Goal: Task Accomplishment & Management: Manage account settings

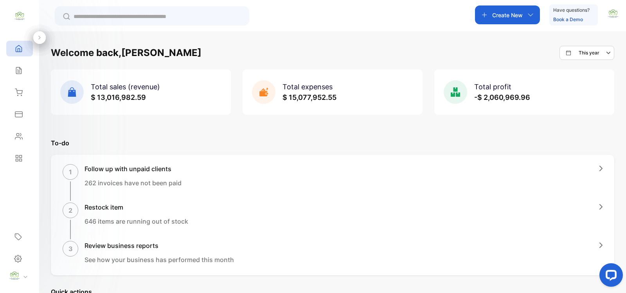
click at [521, 16] on p "Create New" at bounding box center [507, 15] width 31 height 8
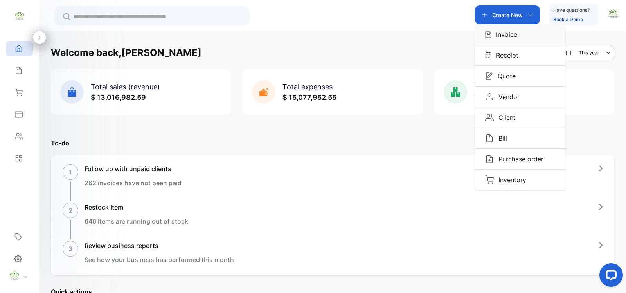
drag, startPoint x: 512, startPoint y: 31, endPoint x: 507, endPoint y: 41, distance: 10.9
click at [509, 40] on div "Invoice" at bounding box center [520, 34] width 90 height 20
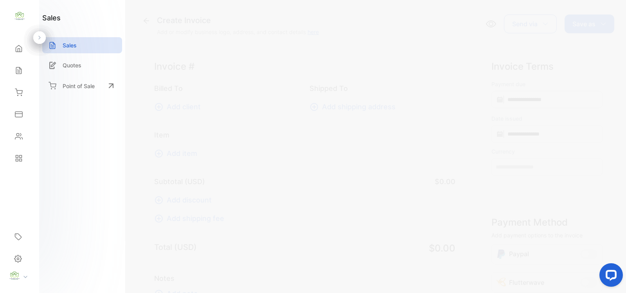
type input "**********"
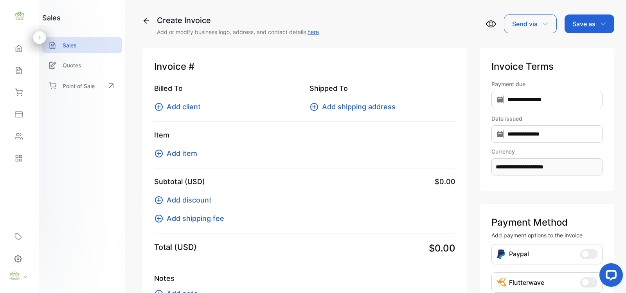
click at [191, 147] on div "Item Add item" at bounding box center [304, 149] width 301 height 39
click at [191, 152] on span "Add item" at bounding box center [182, 153] width 31 height 11
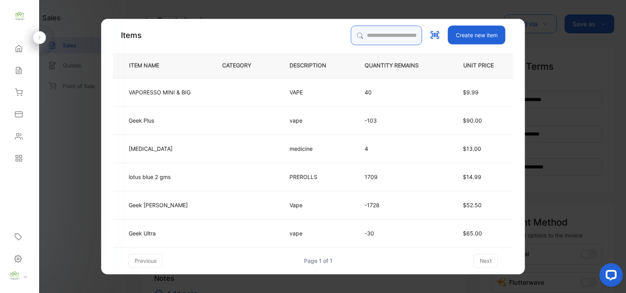
click at [374, 36] on input "search" at bounding box center [386, 35] width 71 height 20
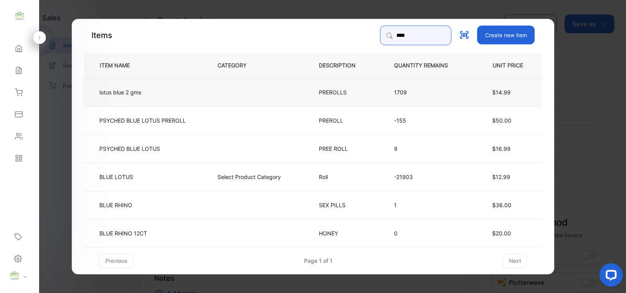
type input "****"
click at [216, 96] on td at bounding box center [255, 91] width 101 height 28
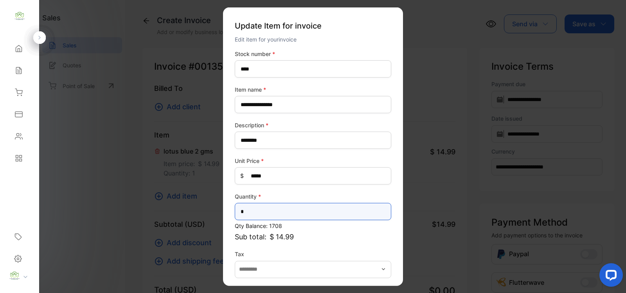
click at [251, 208] on input "*" at bounding box center [313, 211] width 157 height 17
type input "**"
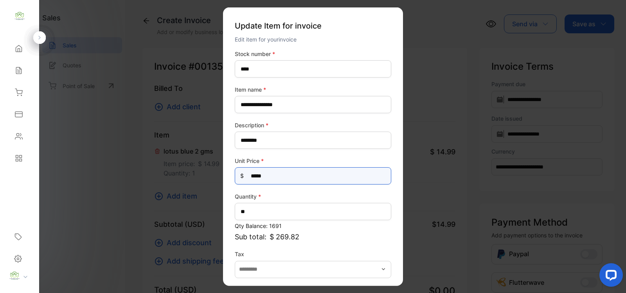
click at [280, 177] on Price-inputprice "*****" at bounding box center [313, 175] width 157 height 17
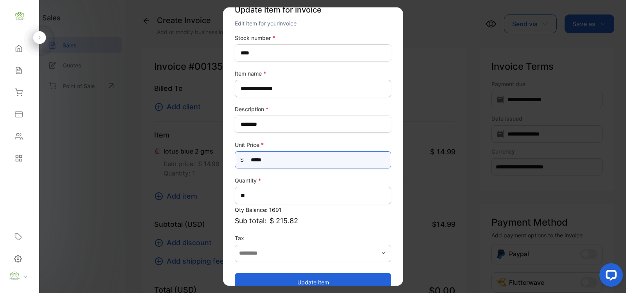
scroll to position [31, 0]
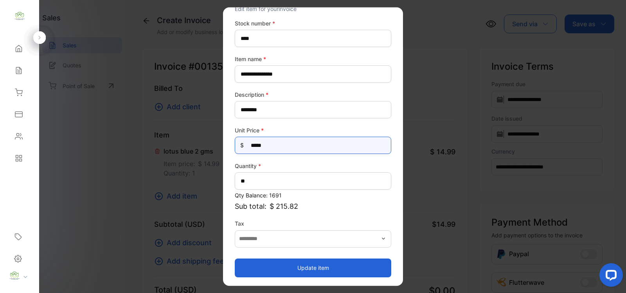
type Price-inputprice "*****"
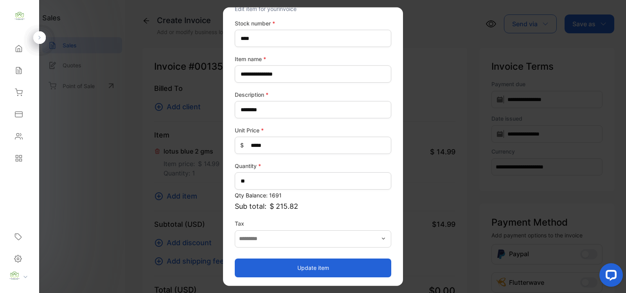
click at [276, 263] on button "Update item" at bounding box center [313, 267] width 157 height 19
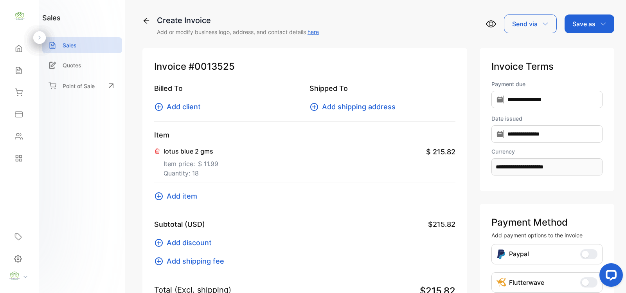
click at [160, 195] on icon at bounding box center [158, 195] width 9 height 9
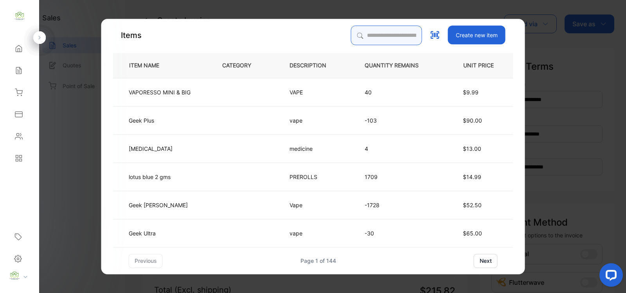
click at [363, 34] on input "search" at bounding box center [386, 35] width 71 height 20
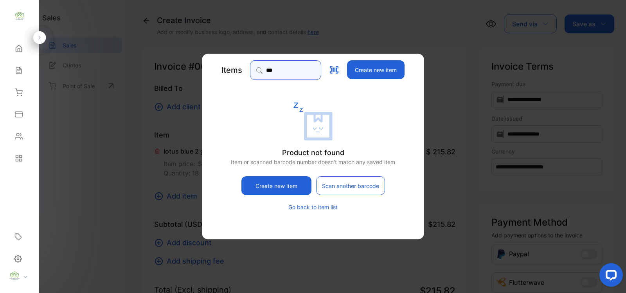
click at [290, 70] on input "***" at bounding box center [285, 70] width 71 height 20
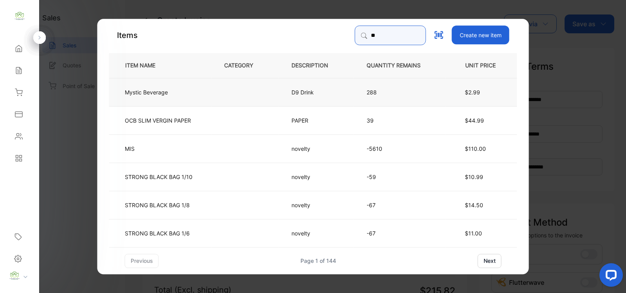
type input "**"
click at [292, 93] on p "D9 Drink" at bounding box center [303, 92] width 22 height 8
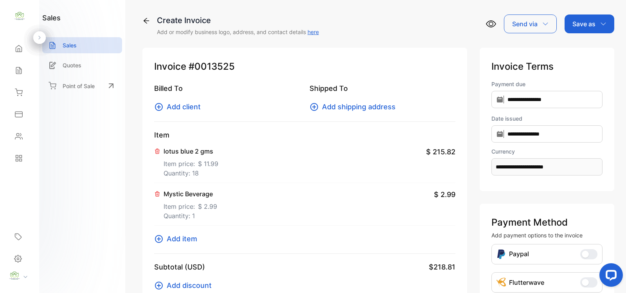
click at [158, 192] on icon at bounding box center [157, 193] width 4 height 5
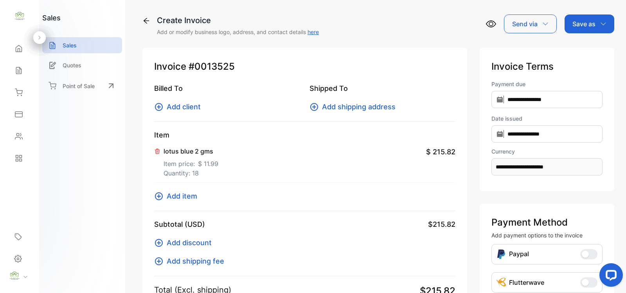
click at [161, 196] on icon at bounding box center [158, 195] width 9 height 9
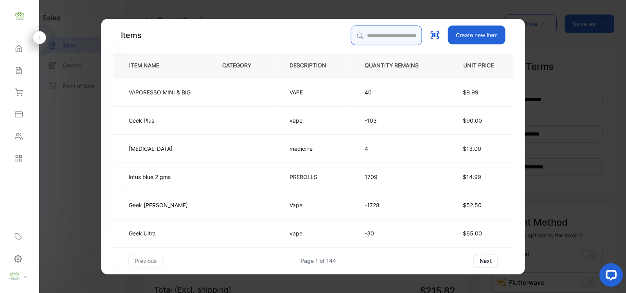
click at [378, 34] on input "search" at bounding box center [386, 35] width 71 height 20
click at [173, 93] on p "VAPORESSO MINI & BIG" at bounding box center [160, 92] width 62 height 8
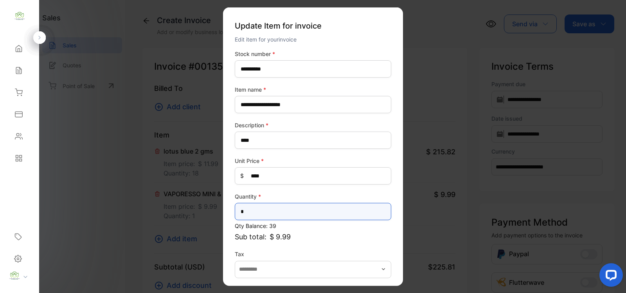
drag, startPoint x: 259, startPoint y: 210, endPoint x: 89, endPoint y: 230, distance: 171.8
type input "**"
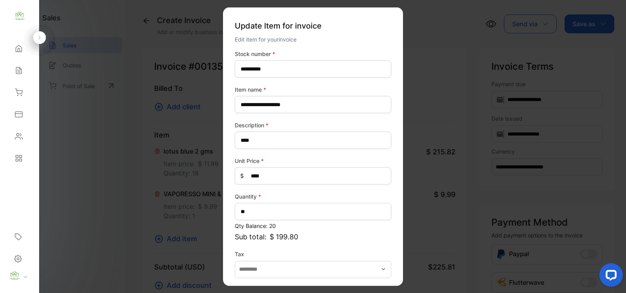
click at [259, 247] on div "**********" at bounding box center [313, 179] width 157 height 258
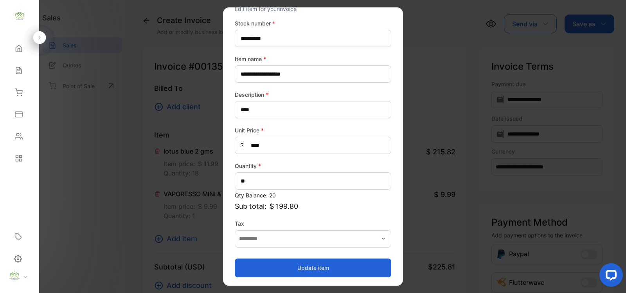
click at [351, 267] on button "Update item" at bounding box center [313, 267] width 157 height 19
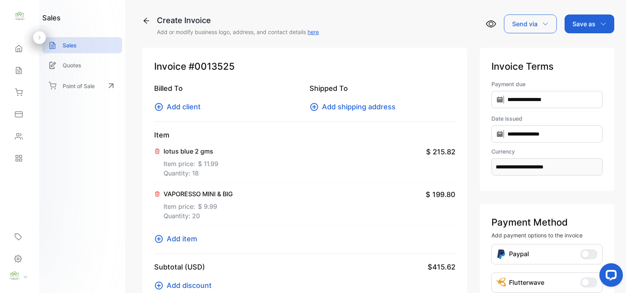
click at [188, 239] on span "Add item" at bounding box center [182, 238] width 31 height 11
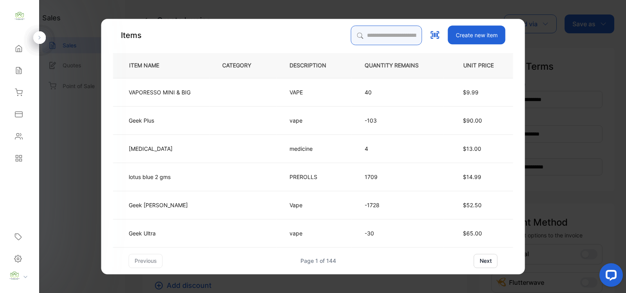
click at [374, 31] on input "search" at bounding box center [386, 35] width 71 height 20
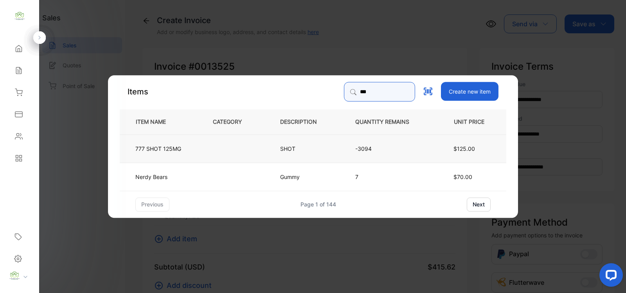
type input "***"
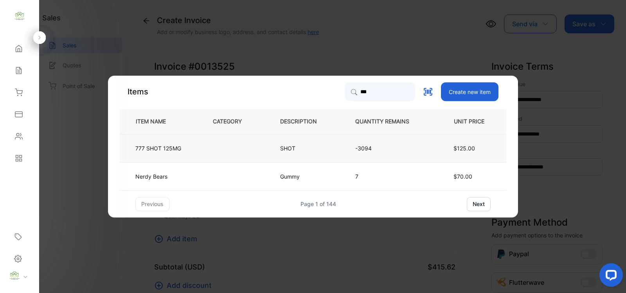
click at [202, 156] on td at bounding box center [233, 148] width 67 height 28
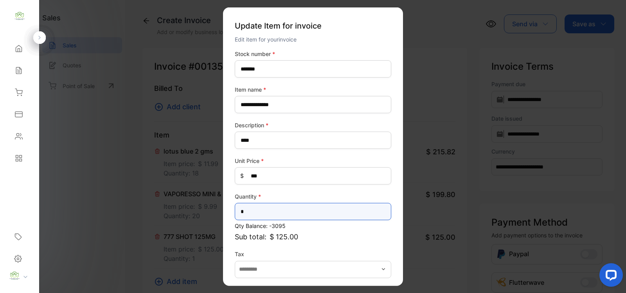
drag, startPoint x: 216, startPoint y: 216, endPoint x: 95, endPoint y: 222, distance: 120.7
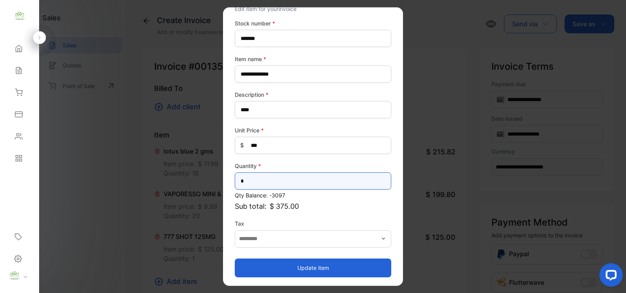
type input "*"
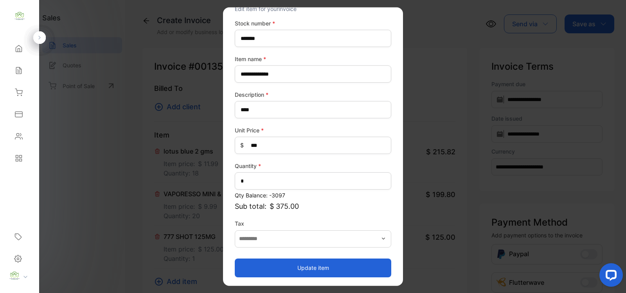
drag, startPoint x: 317, startPoint y: 265, endPoint x: 297, endPoint y: 261, distance: 21.0
click at [317, 265] on button "Update item" at bounding box center [313, 267] width 157 height 19
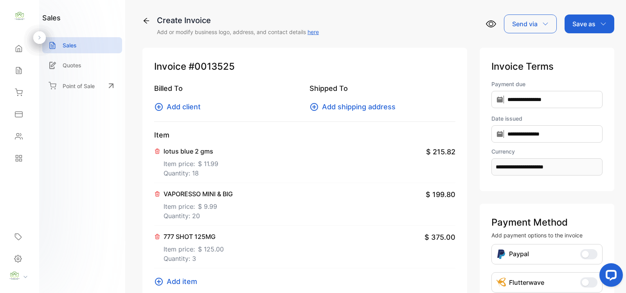
click at [167, 281] on span "Add item" at bounding box center [182, 281] width 31 height 11
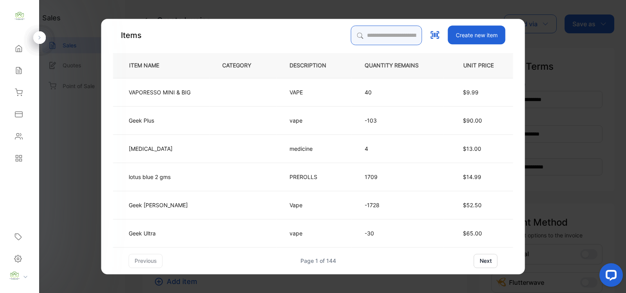
click at [368, 34] on input "search" at bounding box center [386, 35] width 71 height 20
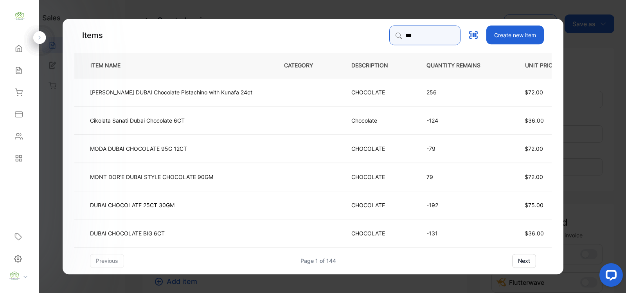
type input "*****"
click at [286, 115] on td at bounding box center [304, 120] width 67 height 28
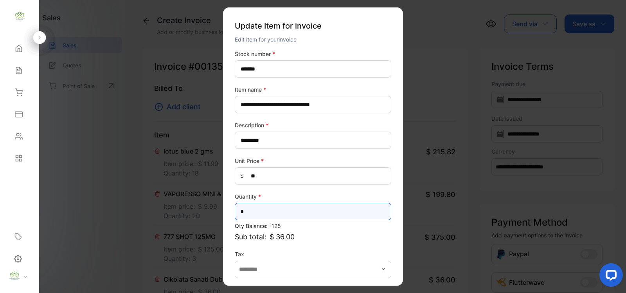
drag, startPoint x: 284, startPoint y: 209, endPoint x: 120, endPoint y: 245, distance: 167.3
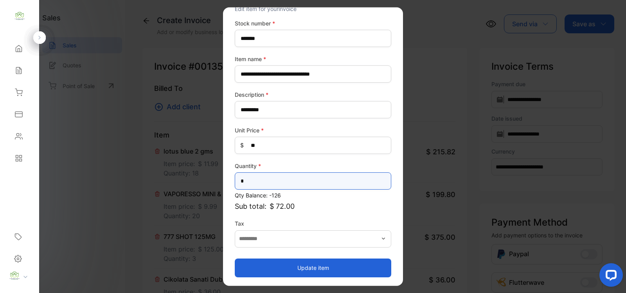
type input "*"
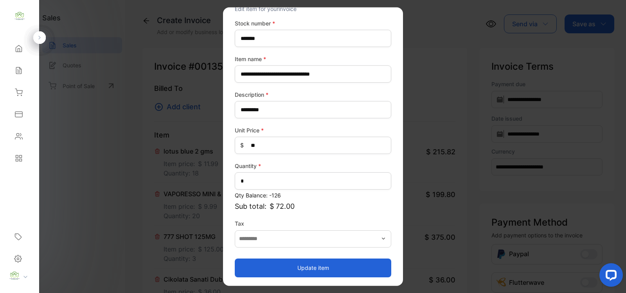
drag, startPoint x: 299, startPoint y: 261, endPoint x: 274, endPoint y: 261, distance: 25.0
click at [296, 261] on button "Update item" at bounding box center [313, 267] width 157 height 19
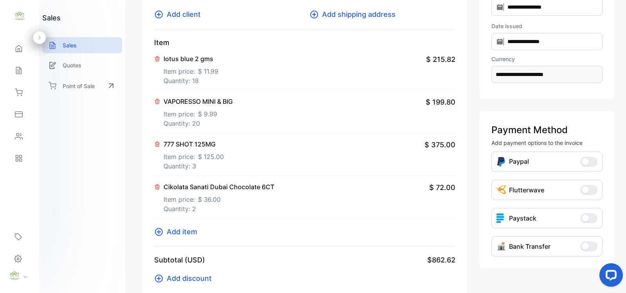
scroll to position [114, 0]
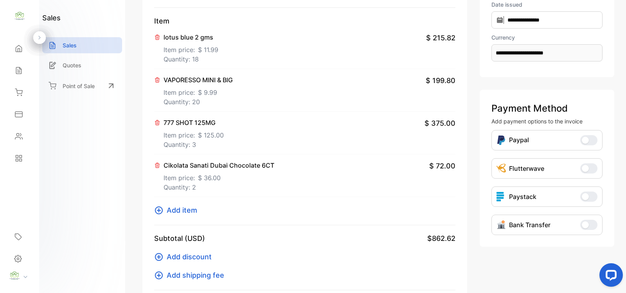
click at [163, 211] on icon at bounding box center [158, 209] width 9 height 9
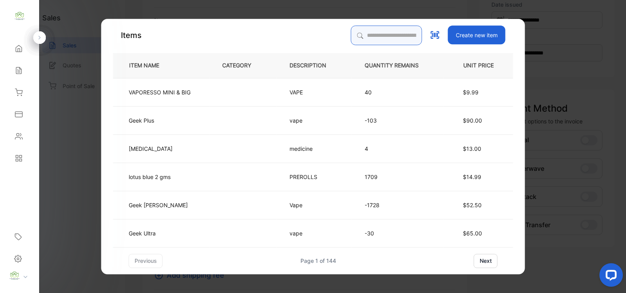
click at [374, 36] on input "search" at bounding box center [386, 35] width 71 height 20
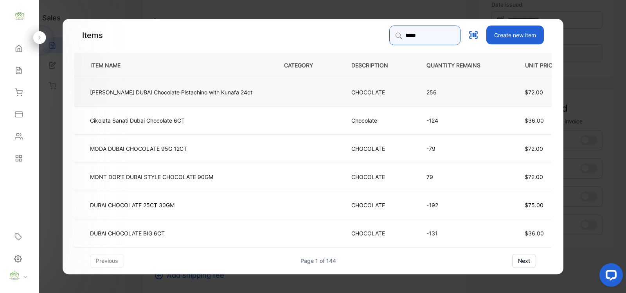
type input "*****"
click at [227, 98] on td "[PERSON_NAME] DUBAI Chocolate Pistachino with Kunafa 24ct" at bounding box center [172, 91] width 197 height 28
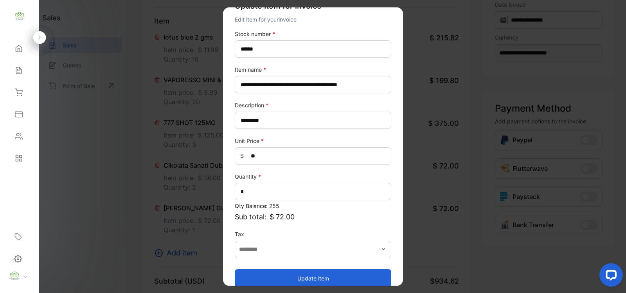
scroll to position [31, 0]
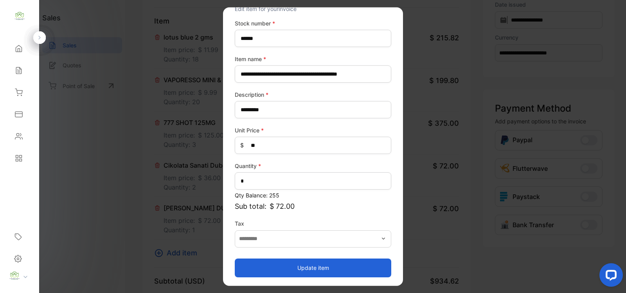
click at [355, 263] on button "Update item" at bounding box center [313, 267] width 157 height 19
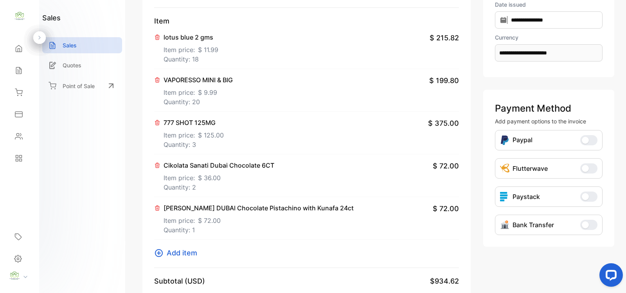
click at [191, 254] on span "Add item" at bounding box center [182, 252] width 31 height 11
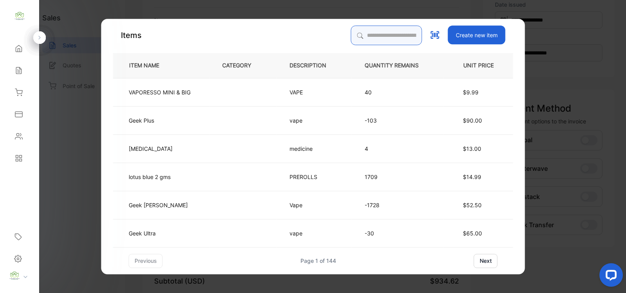
click at [364, 37] on input "search" at bounding box center [386, 35] width 71 height 20
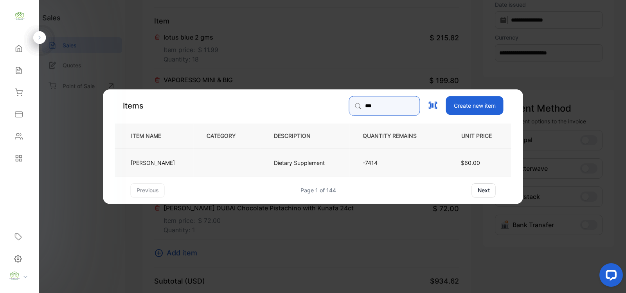
type input "***"
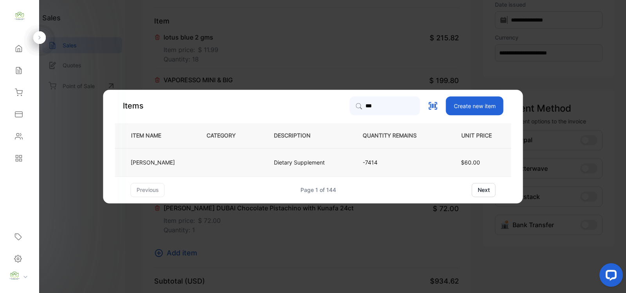
click at [184, 167] on td "[PERSON_NAME]" at bounding box center [154, 162] width 79 height 28
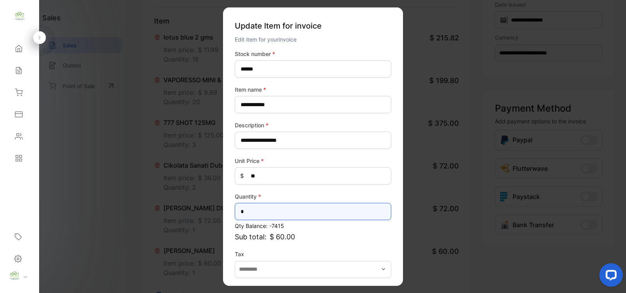
drag, startPoint x: 95, startPoint y: 226, endPoint x: 92, endPoint y: 232, distance: 6.7
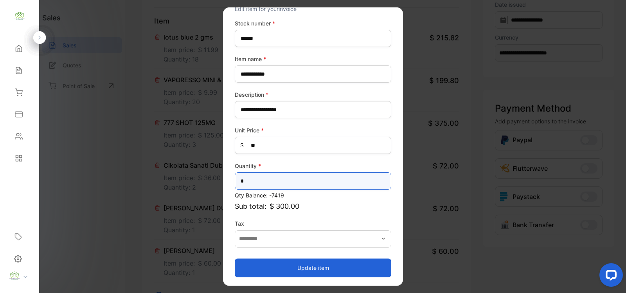
type input "*"
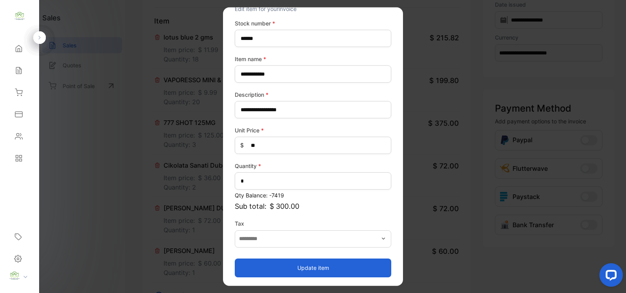
drag, startPoint x: 373, startPoint y: 266, endPoint x: 311, endPoint y: 232, distance: 70.6
click at [373, 266] on button "Update item" at bounding box center [313, 267] width 157 height 19
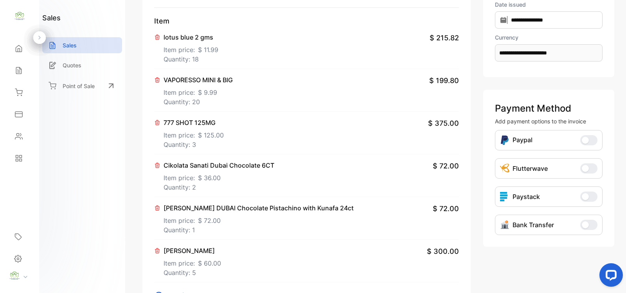
click at [187, 265] on p "Item price: $ 60.00" at bounding box center [193, 261] width 58 height 13
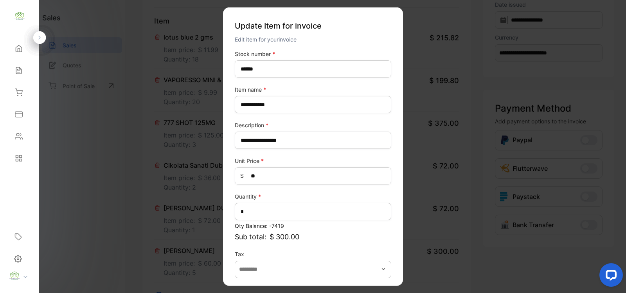
click at [355, 233] on p "Sub total: $ 300.00" at bounding box center [313, 236] width 157 height 11
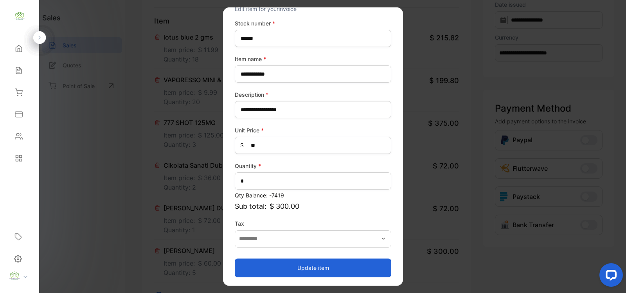
click at [372, 266] on button "Update item" at bounding box center [313, 267] width 157 height 19
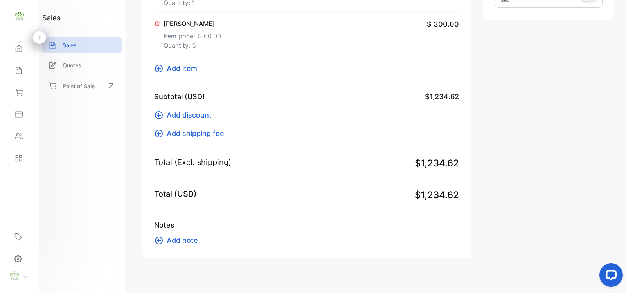
scroll to position [342, 0]
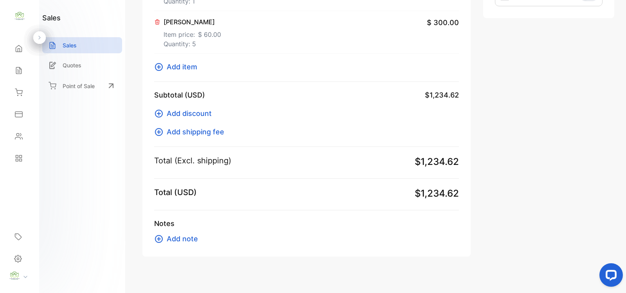
click at [157, 67] on icon at bounding box center [159, 67] width 8 height 8
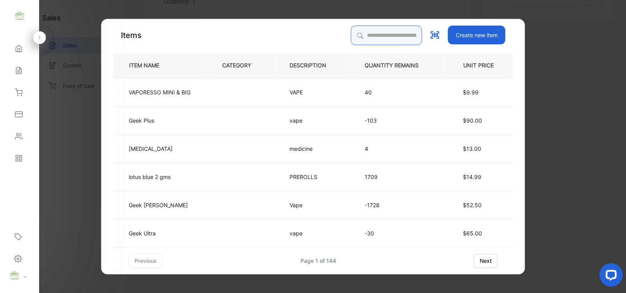
click at [398, 31] on input "search" at bounding box center [386, 35] width 71 height 20
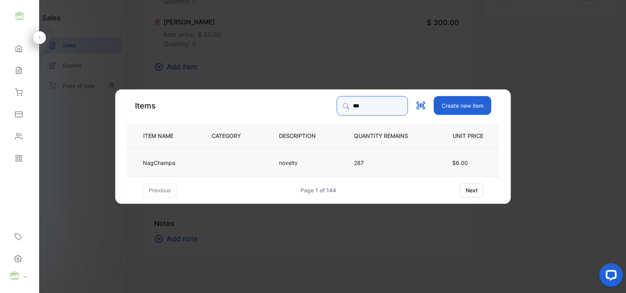
type input "***"
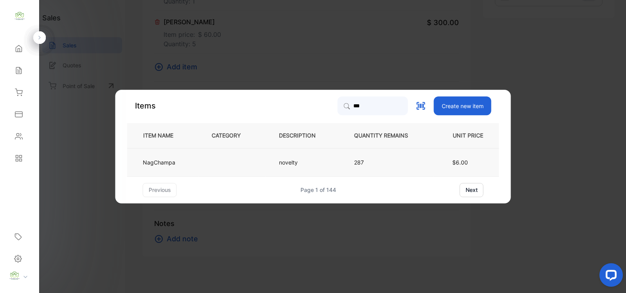
click at [269, 166] on td "novelty" at bounding box center [303, 162] width 75 height 28
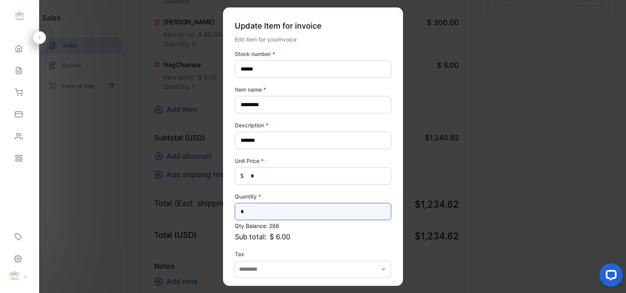
drag, startPoint x: 306, startPoint y: 207, endPoint x: 82, endPoint y: 233, distance: 225.7
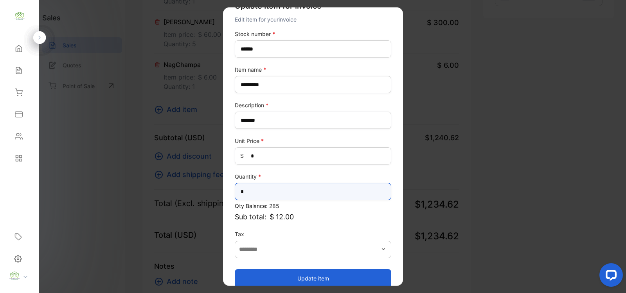
scroll to position [31, 0]
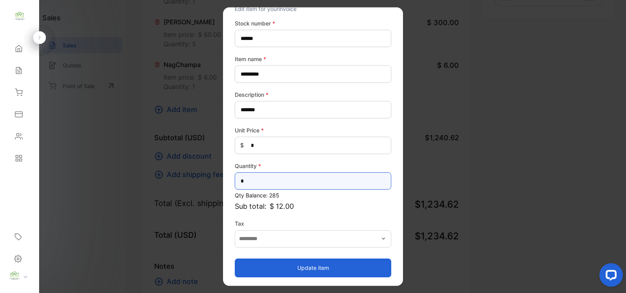
type input "*"
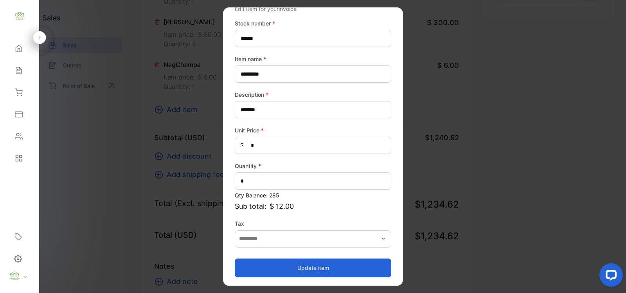
click at [356, 277] on div "Update Item for invoice Edit item for your invoice Stock number * ****** Item n…" at bounding box center [313, 146] width 180 height 278
click at [361, 267] on button "Update item" at bounding box center [313, 267] width 157 height 19
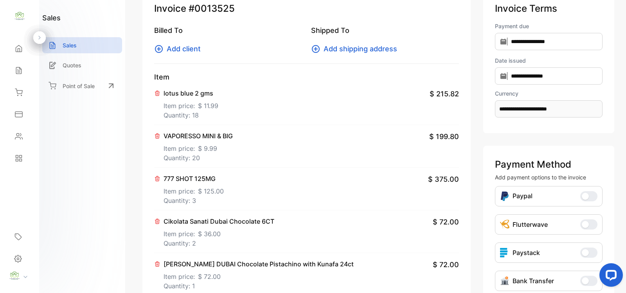
scroll to position [0, 0]
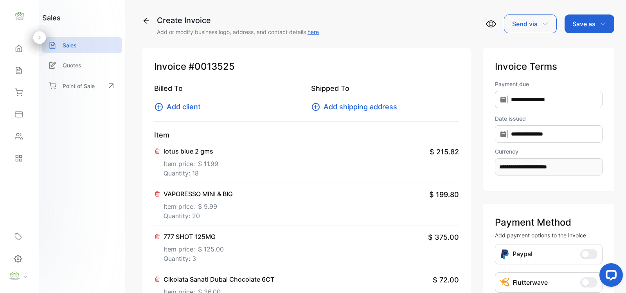
click at [184, 108] on span "Add client" at bounding box center [184, 106] width 34 height 11
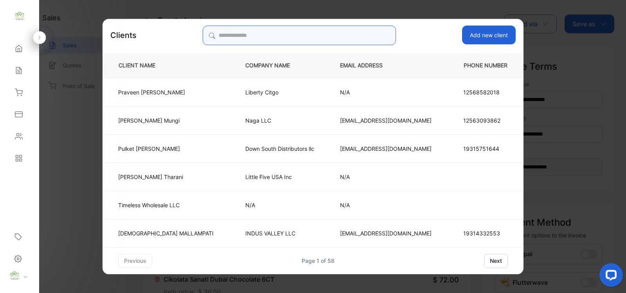
click at [335, 32] on input "search" at bounding box center [299, 35] width 193 height 20
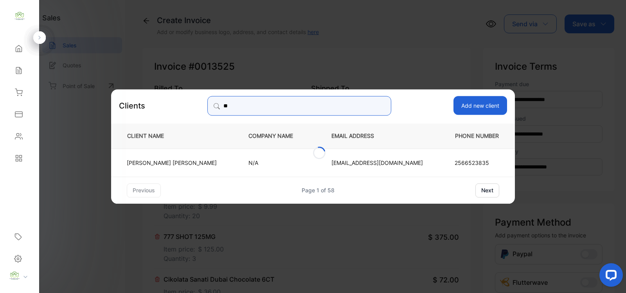
type input "*"
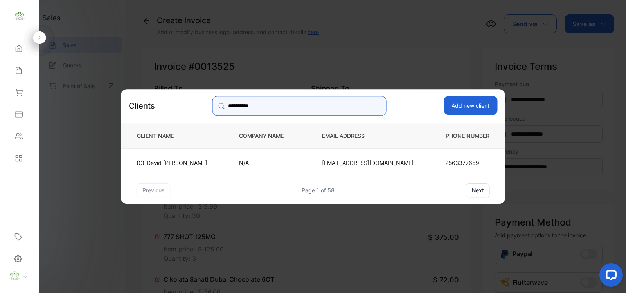
type input "**********"
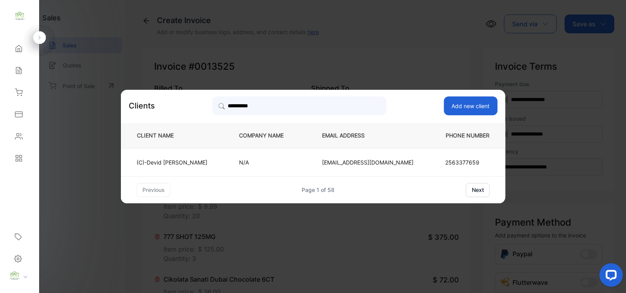
click at [309, 163] on td "N/A" at bounding box center [267, 162] width 83 height 28
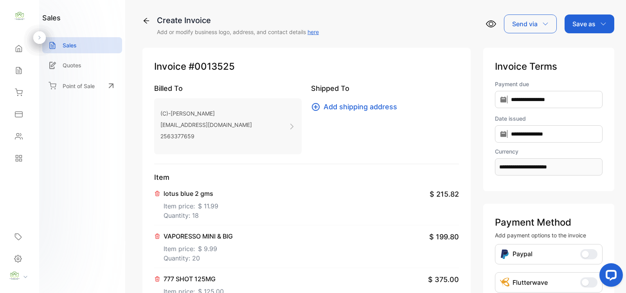
click at [593, 28] on p "Save as" at bounding box center [583, 23] width 23 height 9
click at [588, 46] on div "Invoice" at bounding box center [587, 50] width 45 height 16
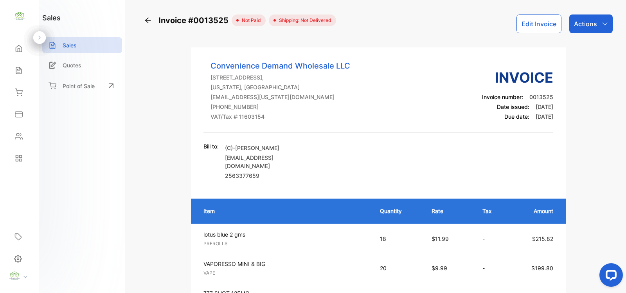
click at [148, 22] on icon at bounding box center [148, 20] width 8 height 8
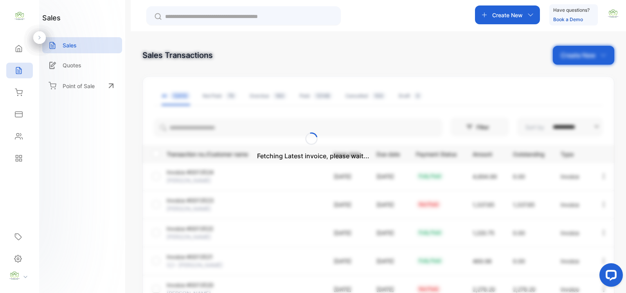
click at [574, 56] on div "Fetching Latest invoice, please wait..." at bounding box center [313, 146] width 626 height 293
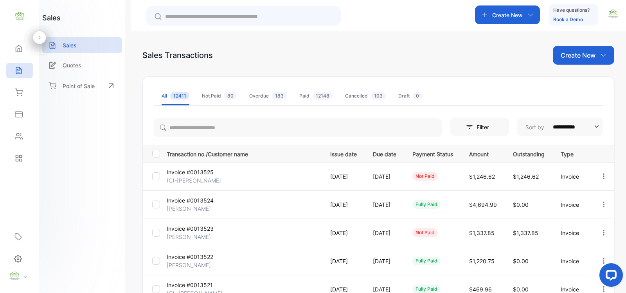
click at [572, 57] on p "Create New" at bounding box center [578, 54] width 35 height 9
click at [570, 81] on icon at bounding box center [570, 81] width 6 height 6
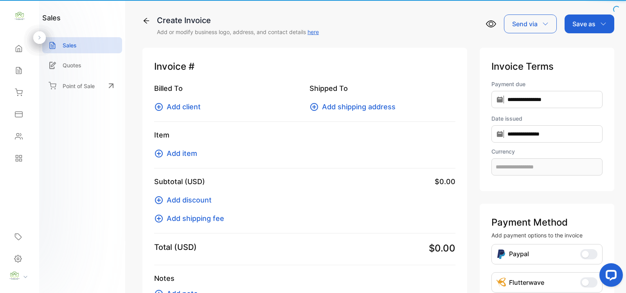
type input "**********"
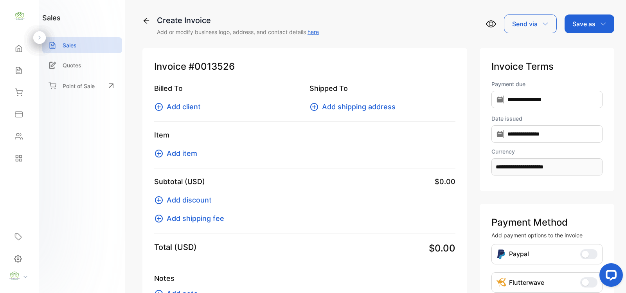
click at [178, 160] on div "Item Add item" at bounding box center [304, 149] width 301 height 39
click at [185, 153] on span "Add item" at bounding box center [182, 153] width 31 height 11
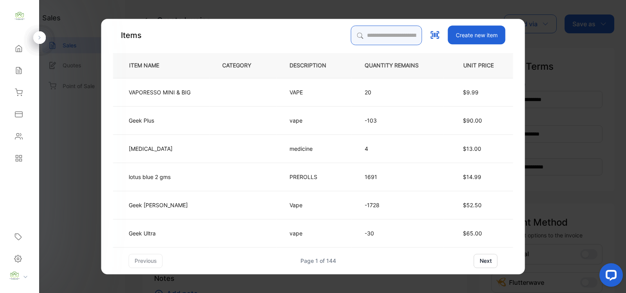
click at [400, 36] on input "search" at bounding box center [386, 35] width 71 height 20
type input "****"
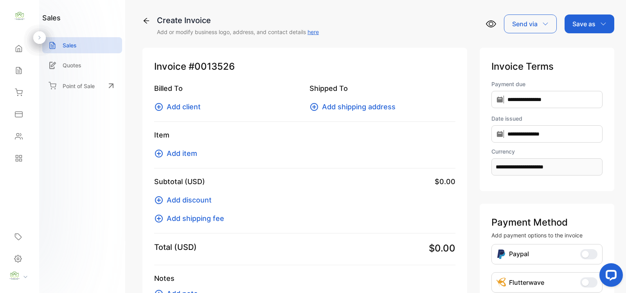
click at [145, 18] on icon at bounding box center [146, 21] width 8 height 8
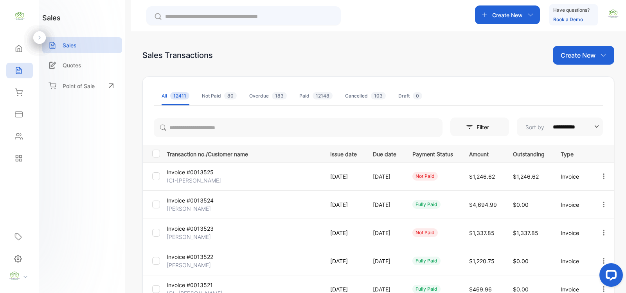
click at [603, 175] on icon "button" at bounding box center [604, 175] width 2 height 5
click at [566, 221] on span "Record payment" at bounding box center [581, 220] width 49 height 9
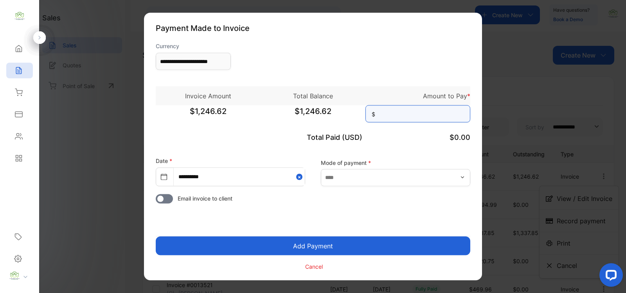
click at [396, 111] on input at bounding box center [417, 113] width 105 height 17
type input "********"
click at [390, 243] on button "Add Payment" at bounding box center [313, 245] width 315 height 19
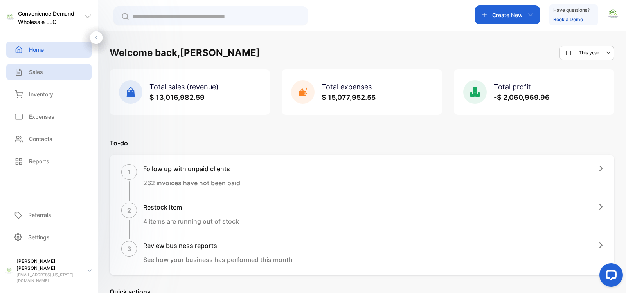
click at [36, 73] on p "Sales" at bounding box center [36, 72] width 14 height 8
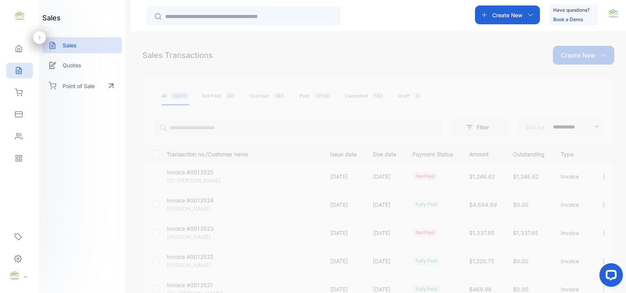
click at [600, 173] on icon "button" at bounding box center [603, 176] width 7 height 7
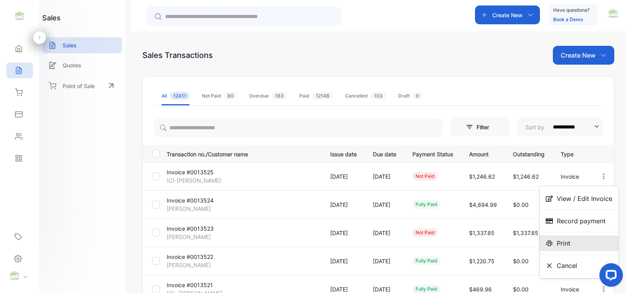
click at [560, 245] on span "Print" at bounding box center [564, 242] width 14 height 9
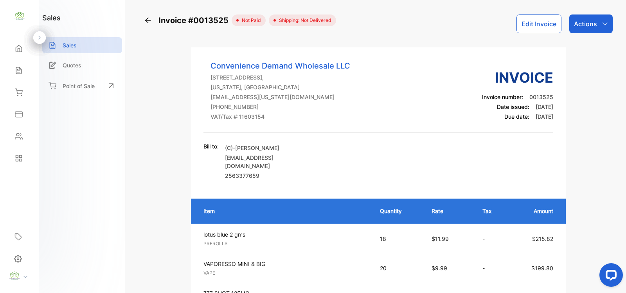
click at [149, 22] on icon at bounding box center [148, 20] width 8 height 8
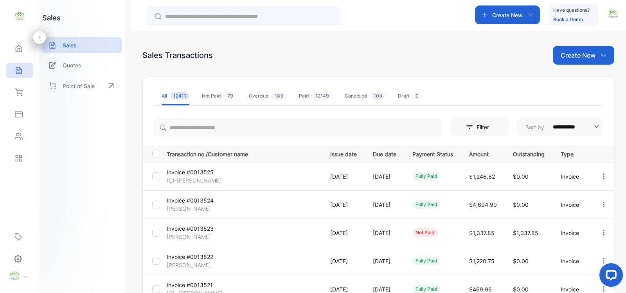
click at [603, 175] on icon "button" at bounding box center [604, 175] width 2 height 5
click at [571, 223] on div "Print" at bounding box center [579, 221] width 79 height 16
